Goal: Find contact information: Find contact information

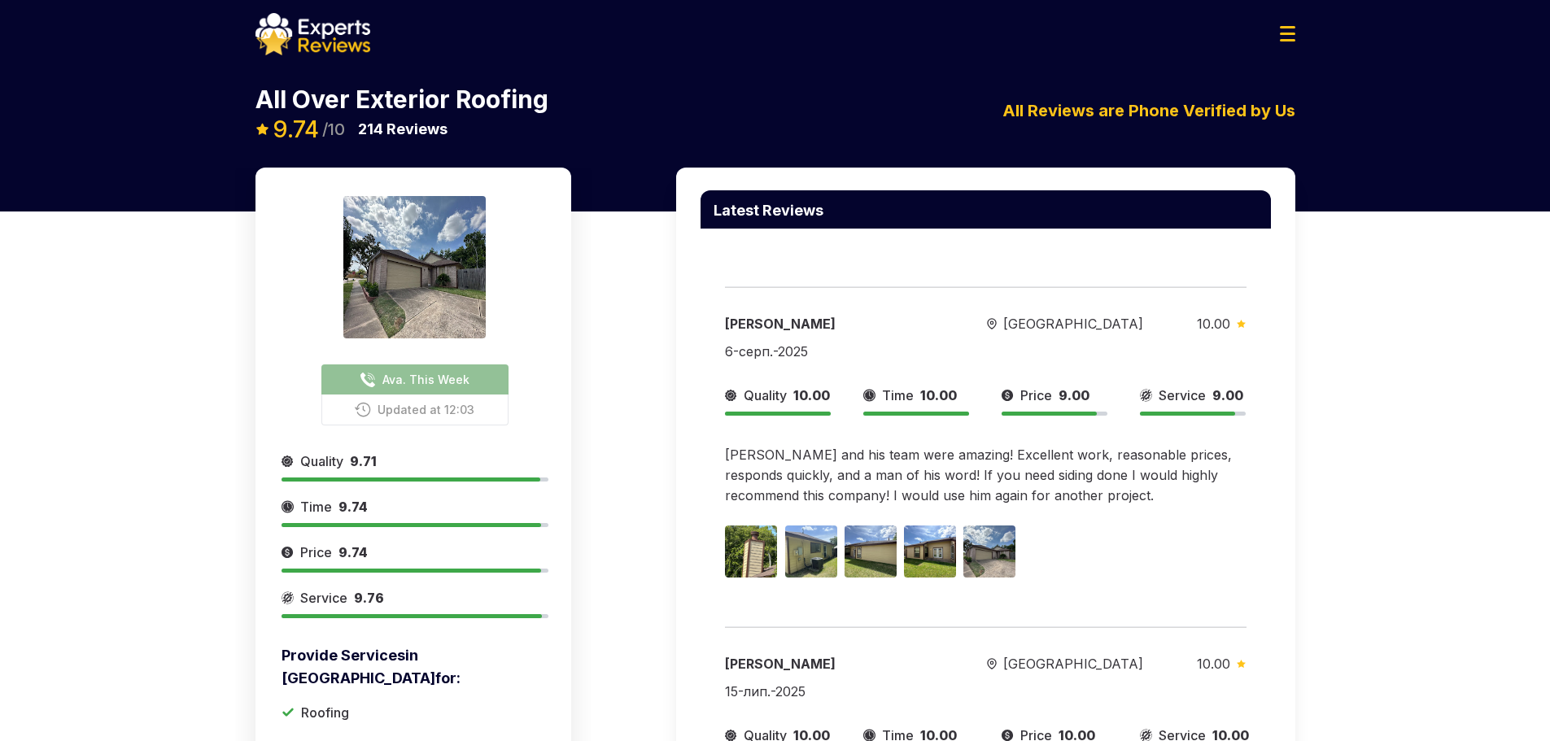
click at [420, 382] on span "Ava. This Week" at bounding box center [425, 379] width 87 height 17
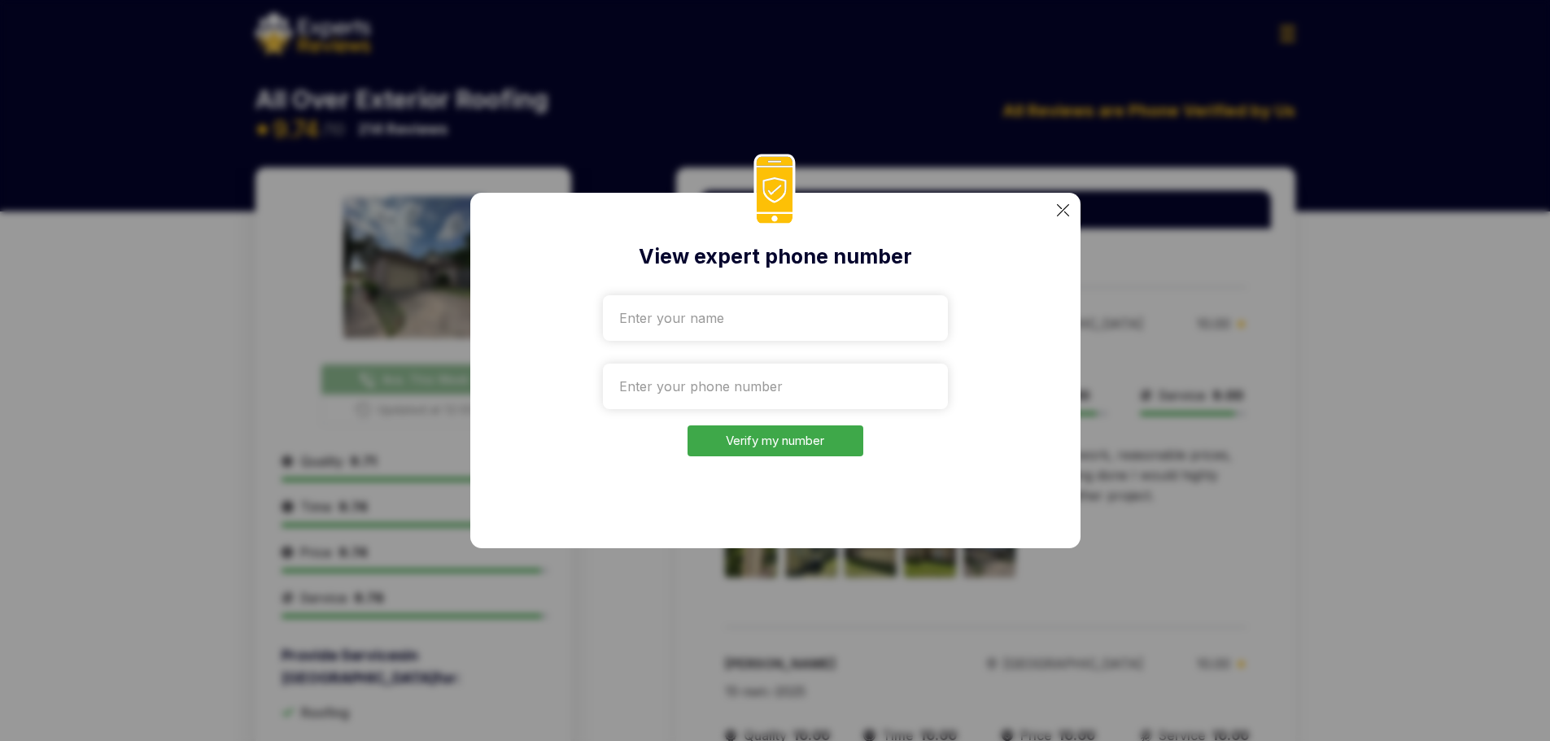
click at [784, 297] on input "text" at bounding box center [775, 318] width 345 height 46
type input "Nazarii"
drag, startPoint x: 689, startPoint y: 317, endPoint x: 645, endPoint y: 315, distance: 44.0
click at [645, 315] on input "Nazarii" at bounding box center [775, 318] width 345 height 46
click at [670, 308] on input "Nazarii" at bounding box center [775, 318] width 345 height 46
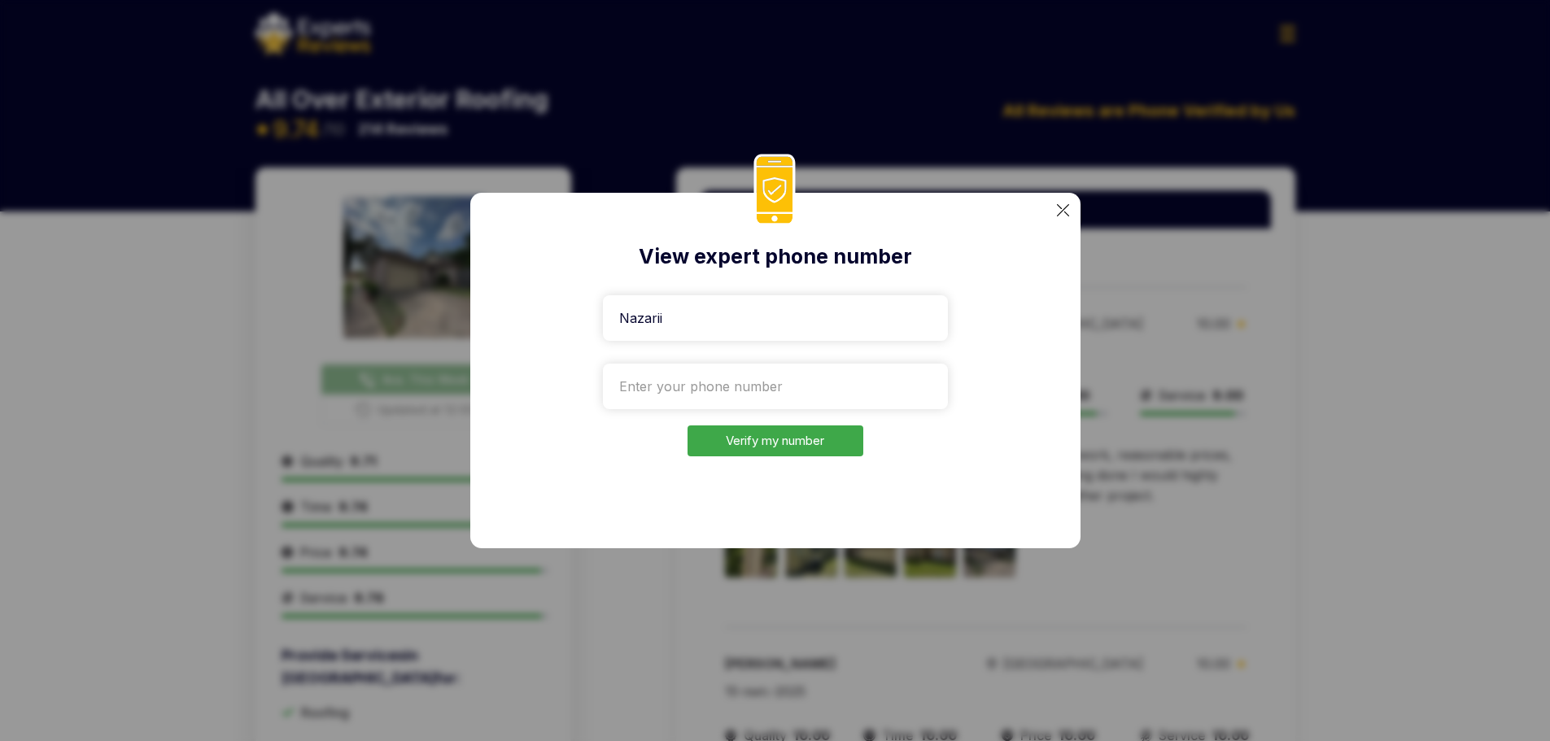
drag, startPoint x: 682, startPoint y: 318, endPoint x: 669, endPoint y: 312, distance: 14.2
click at [662, 314] on input "Nazarii" at bounding box center [775, 318] width 345 height 46
click at [679, 310] on input "Nazarii" at bounding box center [775, 318] width 345 height 46
click at [645, 373] on input "tel" at bounding box center [775, 387] width 345 height 46
click at [1007, 360] on div "View expert phone number Nazarii Verify my number" at bounding box center [775, 371] width 610 height 356
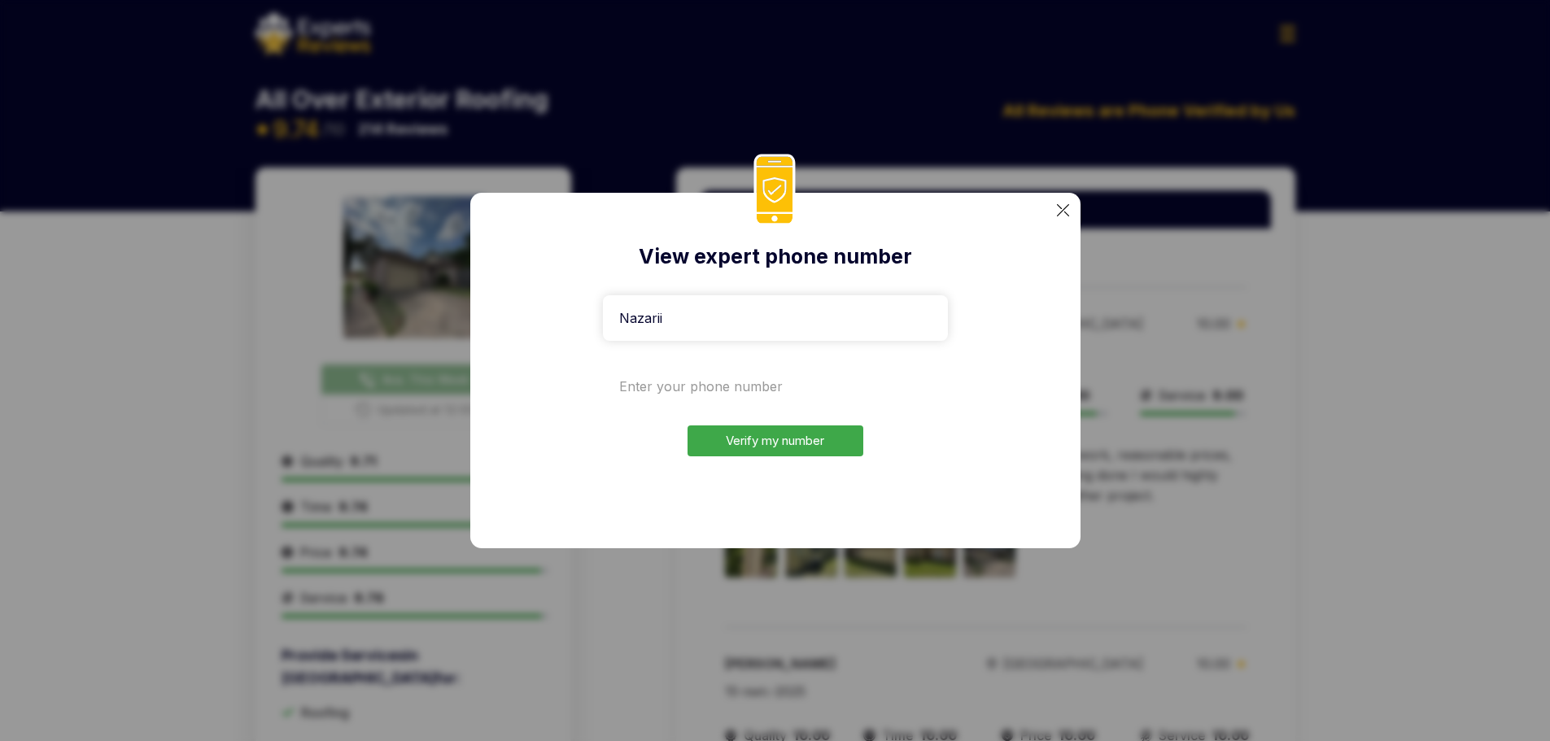
click at [683, 387] on input "tel" at bounding box center [775, 387] width 345 height 46
paste input "+1332-207-6524"
type input "+1332-207-6524"
click at [774, 444] on button "Verify my number" at bounding box center [776, 442] width 176 height 32
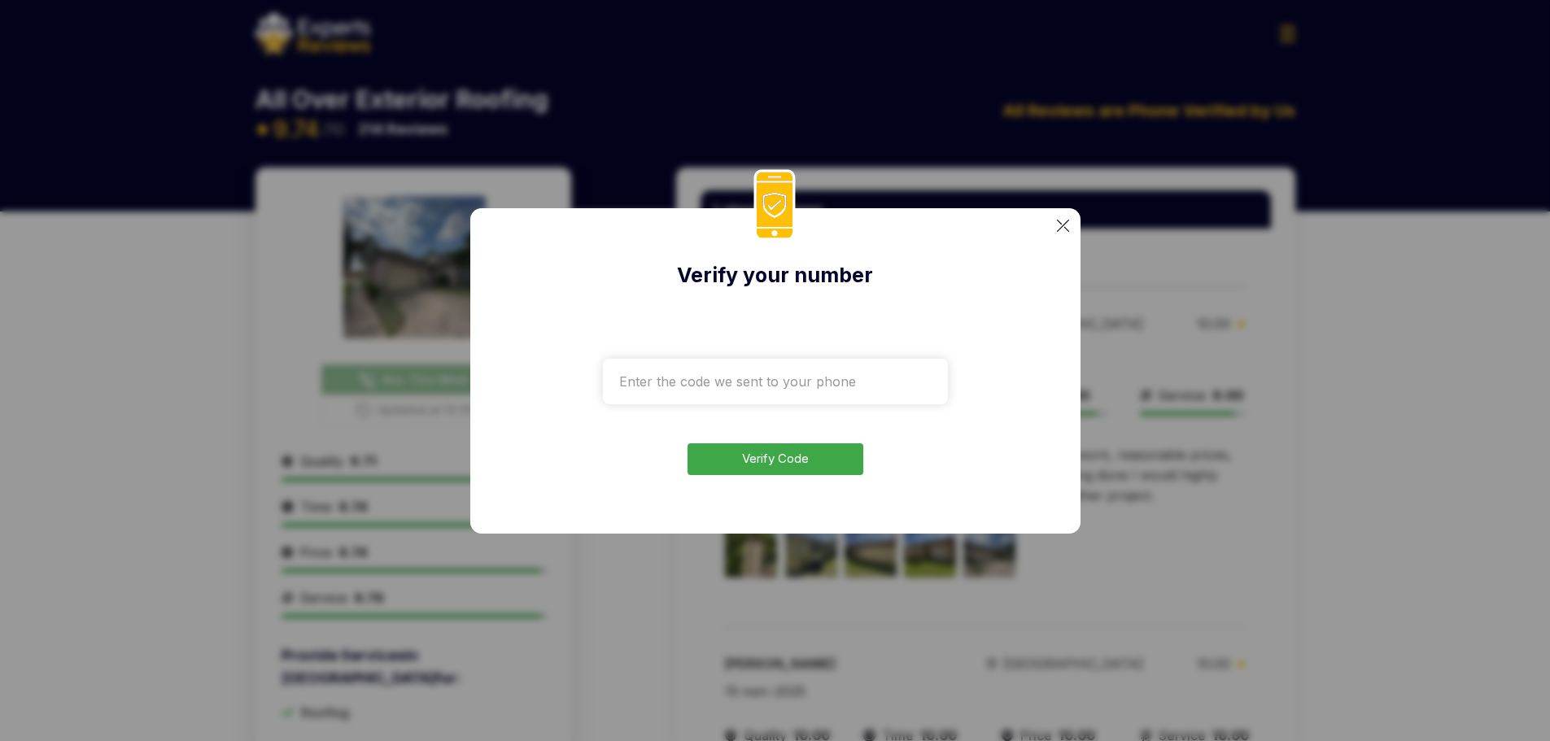
click at [768, 382] on input "text" at bounding box center [775, 382] width 345 height 46
paste input "705533"
click at [775, 463] on button "Verify Code" at bounding box center [776, 459] width 176 height 32
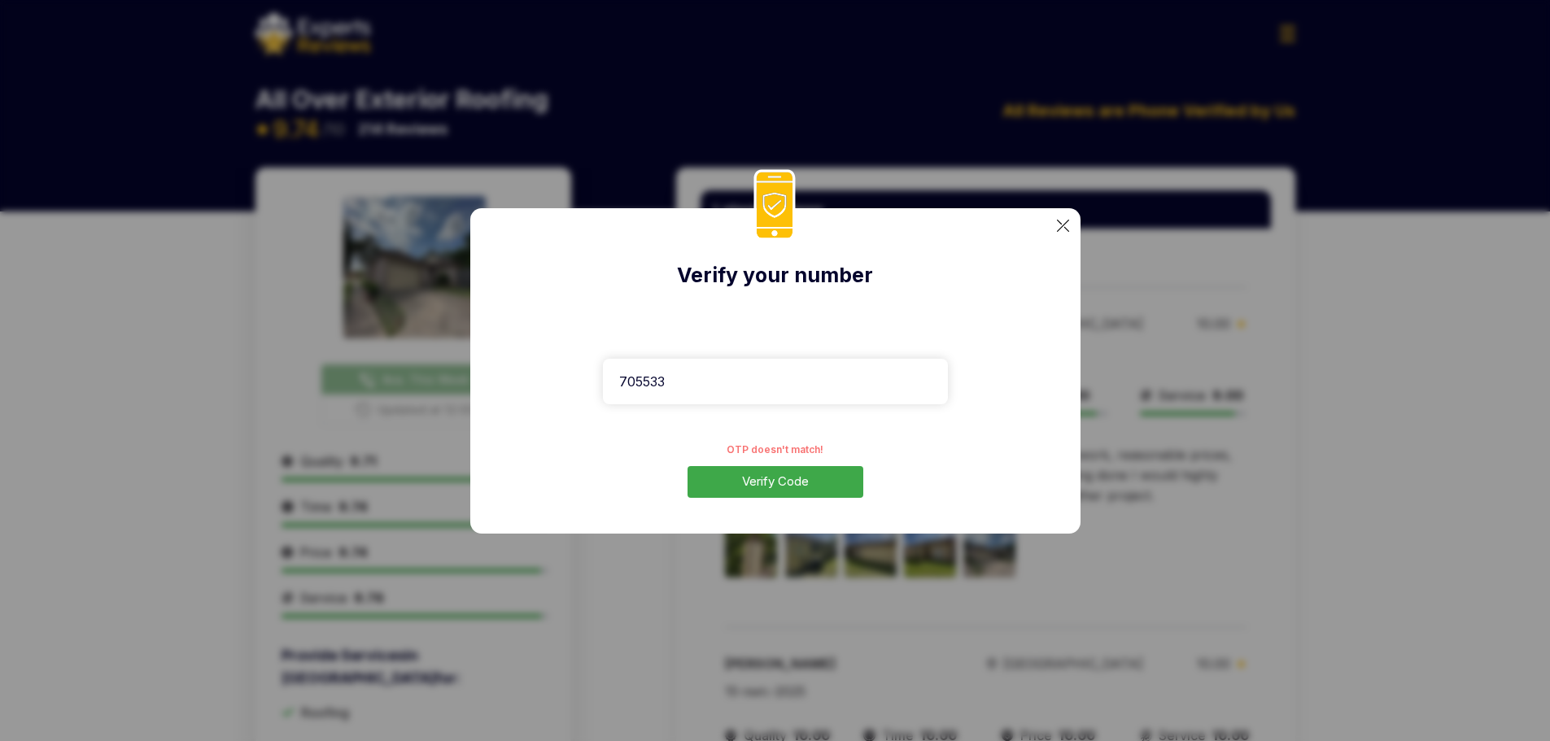
click at [670, 390] on input "705533" at bounding box center [775, 382] width 345 height 46
paste input "241"
type input "2413"
click at [771, 482] on button "Verify Code" at bounding box center [776, 482] width 176 height 32
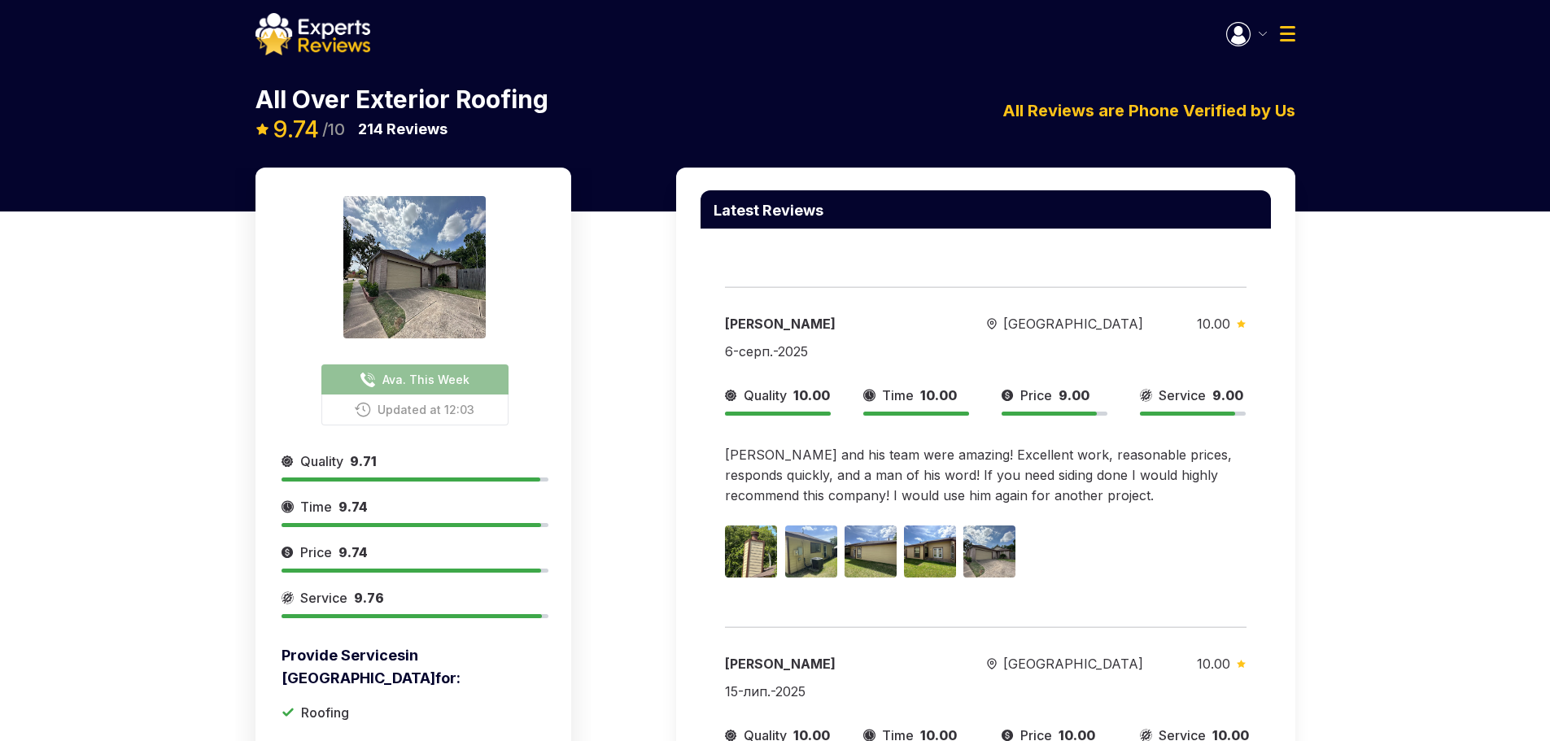
click at [1237, 400] on div "Ava. This Week Updated at 12:03 Provide Services in Houston for: Roofing Qualit…" at bounding box center [775, 548] width 1550 height 761
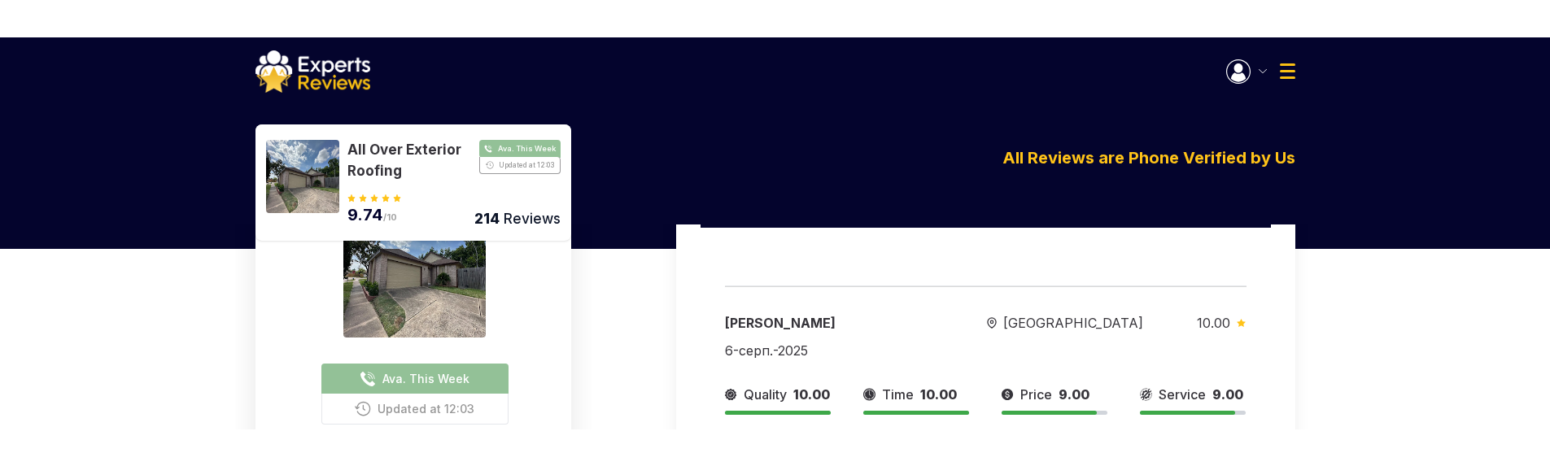
scroll to position [81, 0]
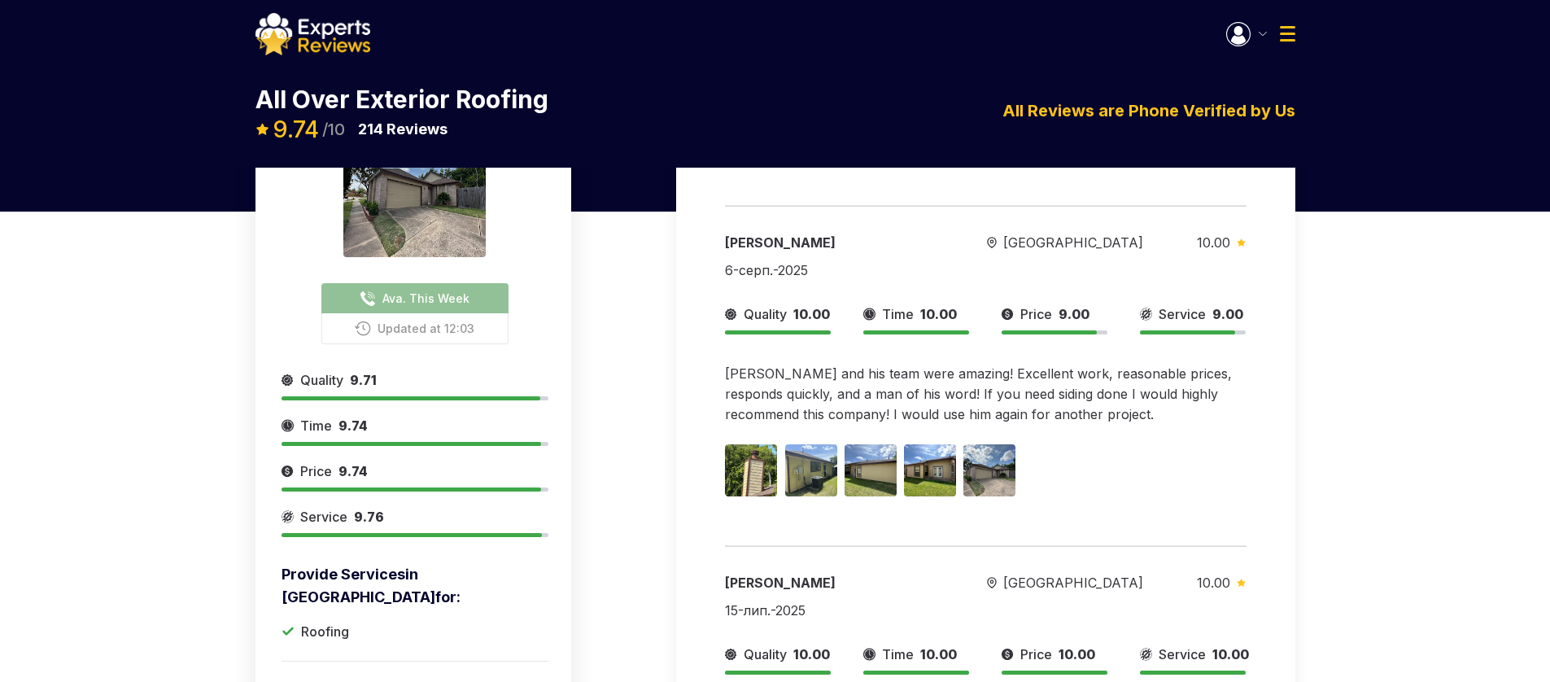
click at [419, 294] on span "Ava. This Week" at bounding box center [425, 298] width 87 height 17
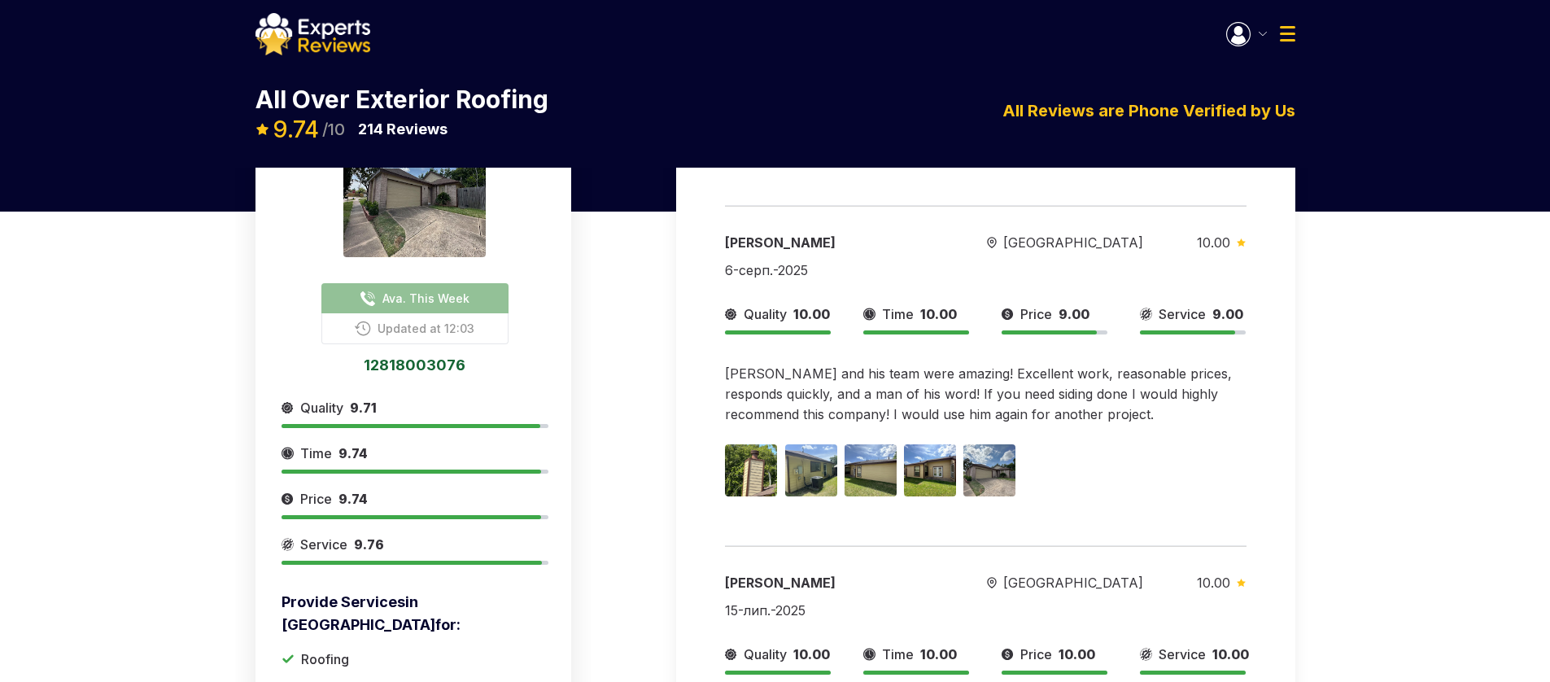
click at [417, 365] on link "12818003076" at bounding box center [415, 364] width 267 height 15
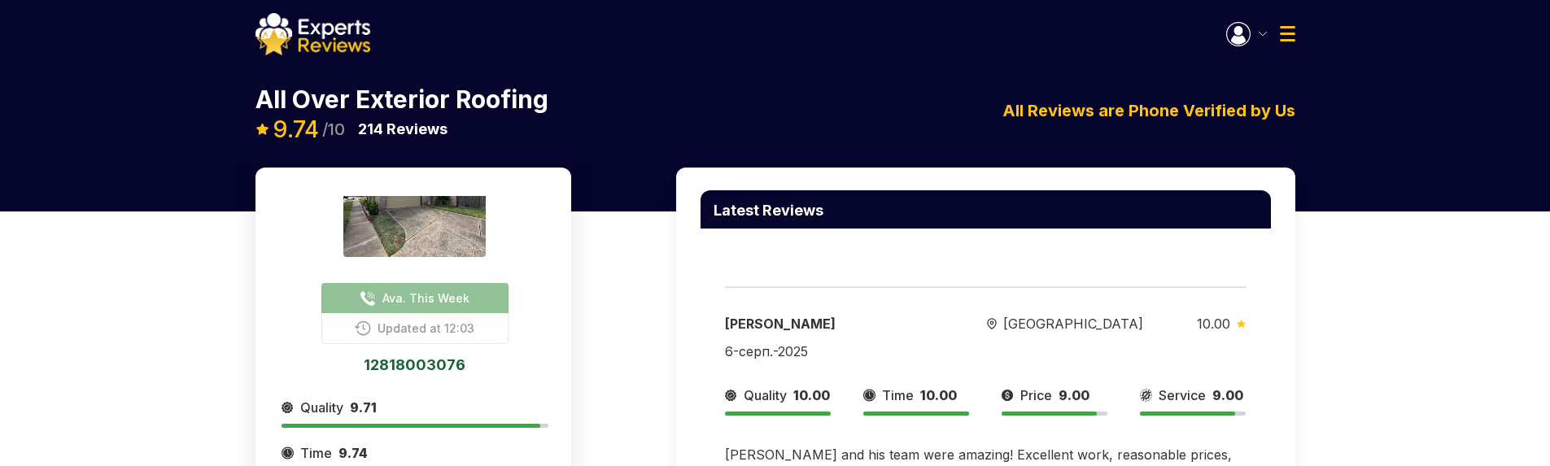
click at [418, 368] on link "12818003076" at bounding box center [415, 364] width 267 height 15
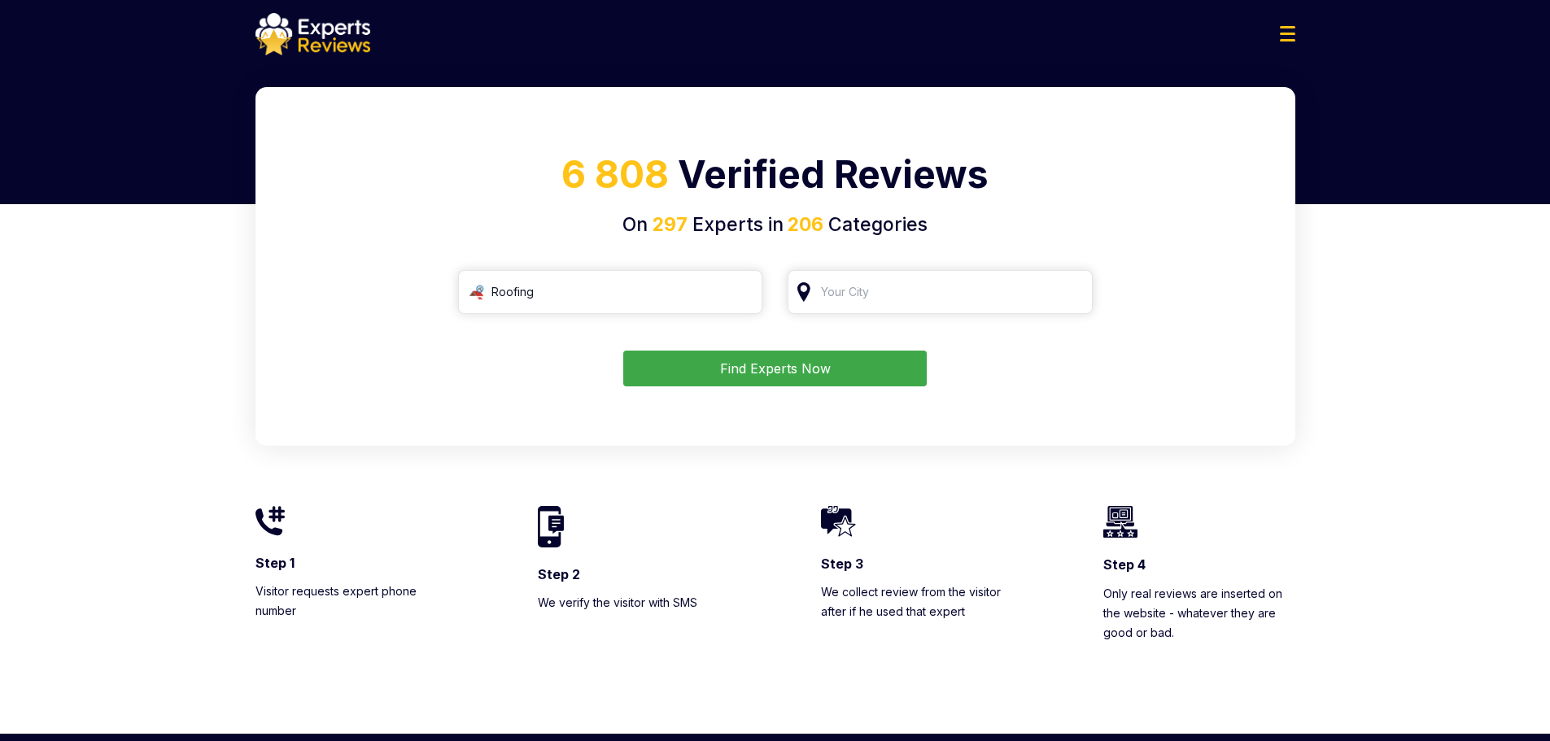
click at [1289, 36] on img at bounding box center [1287, 33] width 15 height 15
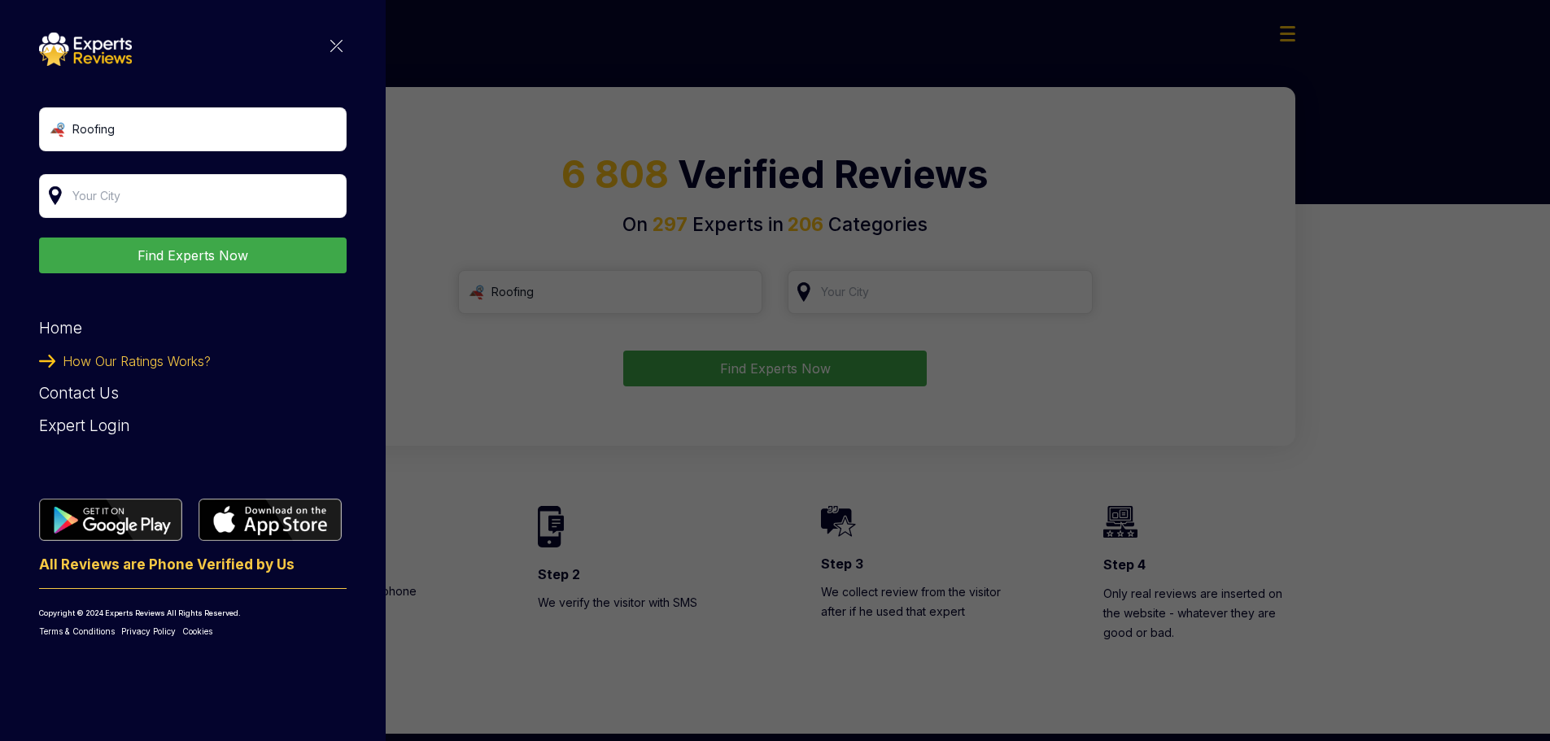
click at [338, 46] on img at bounding box center [336, 46] width 12 height 12
